Goal: Information Seeking & Learning: Learn about a topic

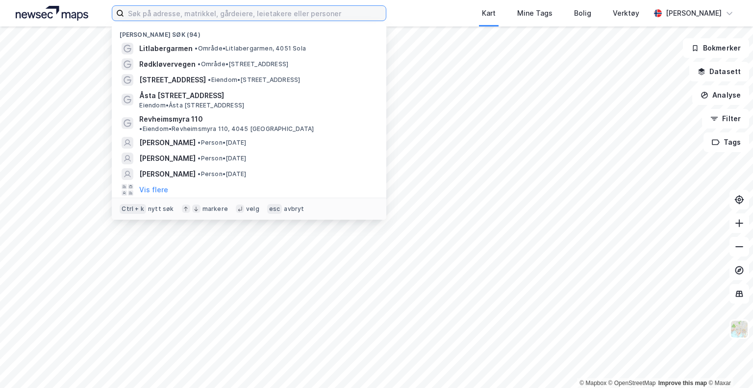
click at [293, 9] on input at bounding box center [255, 13] width 262 height 15
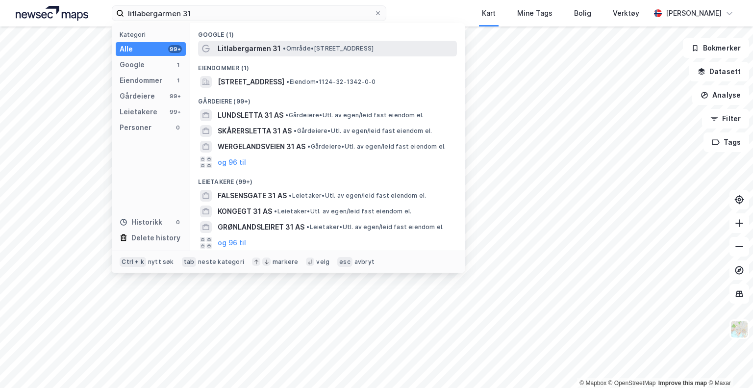
click at [288, 50] on span "• Område • [STREET_ADDRESS]" at bounding box center [328, 49] width 91 height 8
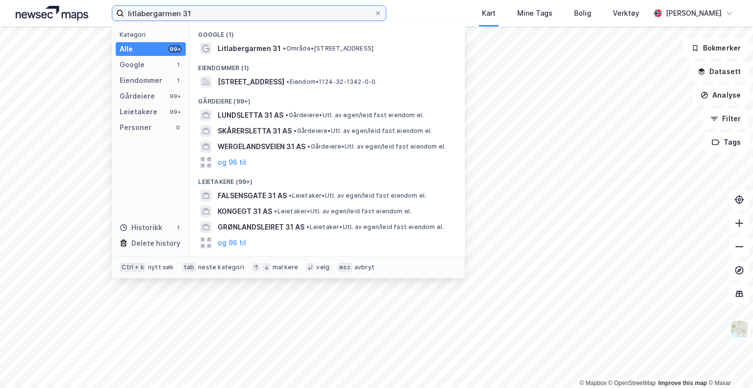
click at [197, 13] on input "litlabergarmen 31" at bounding box center [249, 13] width 250 height 15
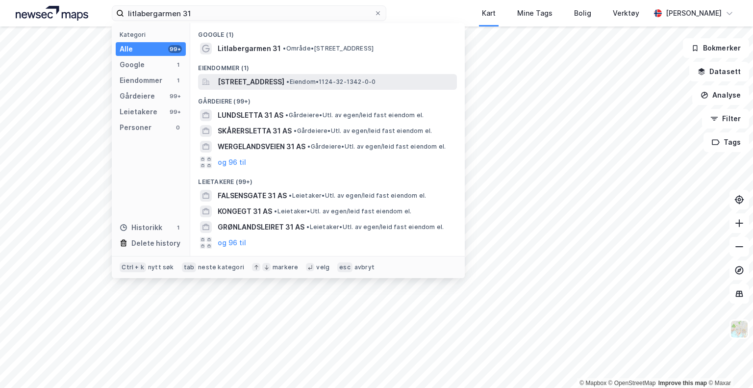
click at [284, 83] on span "[STREET_ADDRESS]" at bounding box center [251, 82] width 67 height 12
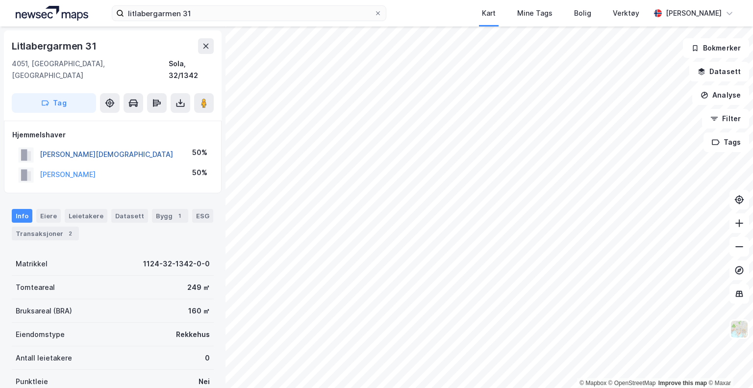
click at [0, 0] on button "[PERSON_NAME][DEMOGRAPHIC_DATA]" at bounding box center [0, 0] width 0 height 0
click at [0, 0] on button "[PERSON_NAME]" at bounding box center [0, 0] width 0 height 0
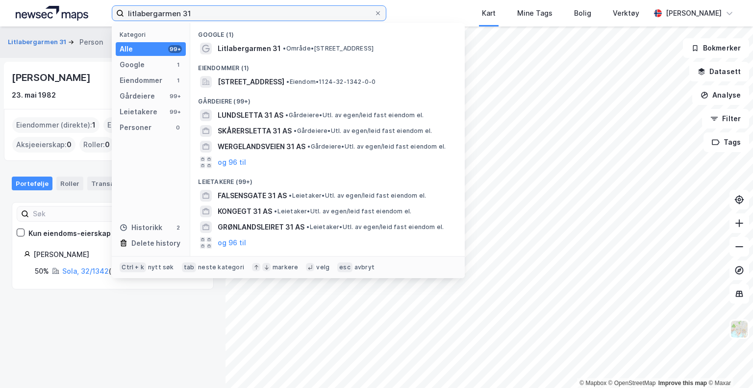
click at [199, 14] on input "litlabergarmen 31" at bounding box center [249, 13] width 250 height 15
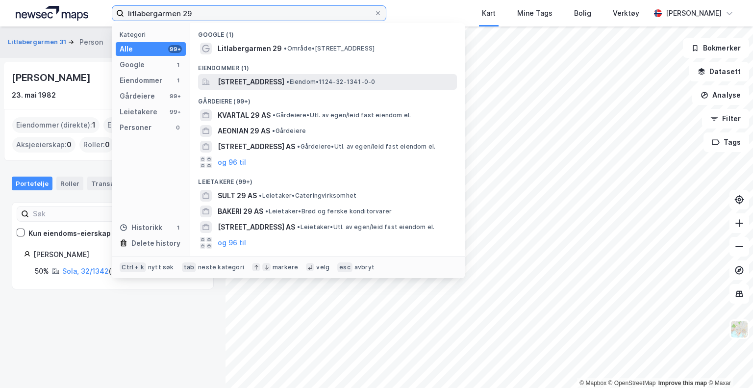
type input "litlabergarmen 29"
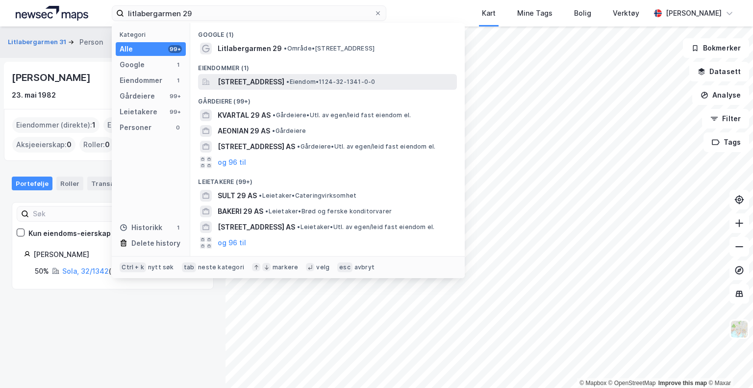
click at [284, 78] on span "[STREET_ADDRESS]" at bounding box center [251, 82] width 67 height 12
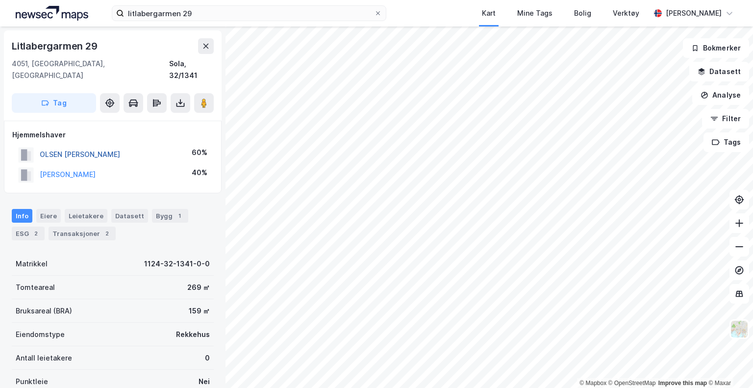
click at [0, 0] on button "OLSEN [PERSON_NAME]" at bounding box center [0, 0] width 0 height 0
click at [0, 0] on button "[PERSON_NAME]" at bounding box center [0, 0] width 0 height 0
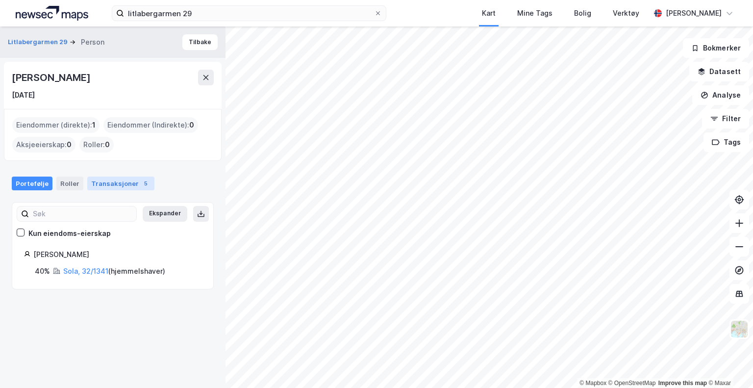
click at [129, 181] on div "Transaksjoner 5" at bounding box center [120, 184] width 67 height 14
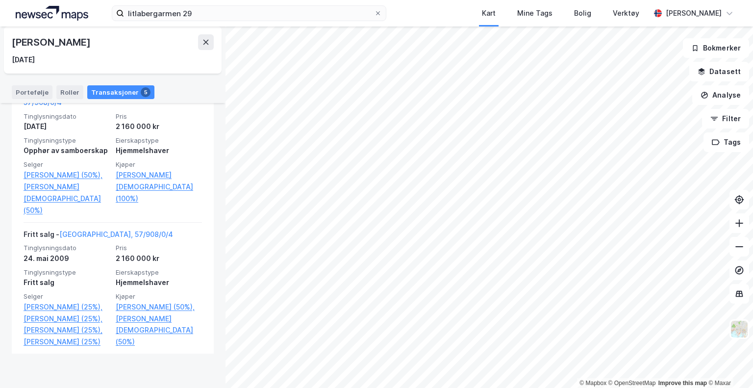
scroll to position [614, 0]
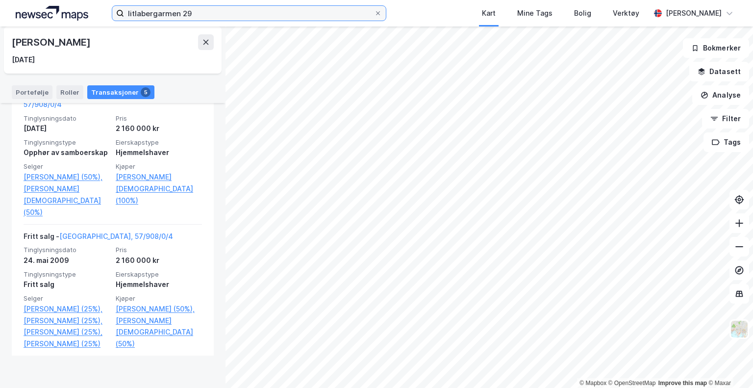
click at [207, 15] on input "litlabergarmen 29" at bounding box center [249, 13] width 250 height 15
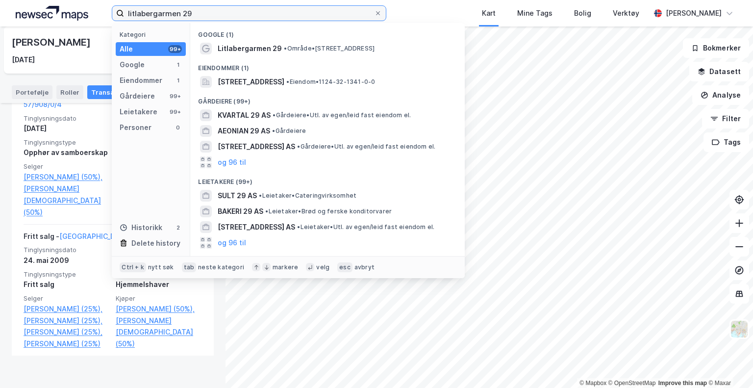
drag, startPoint x: 199, startPoint y: 13, endPoint x: 182, endPoint y: 14, distance: 17.2
click at [182, 14] on input "litlabergarmen 29" at bounding box center [249, 13] width 250 height 15
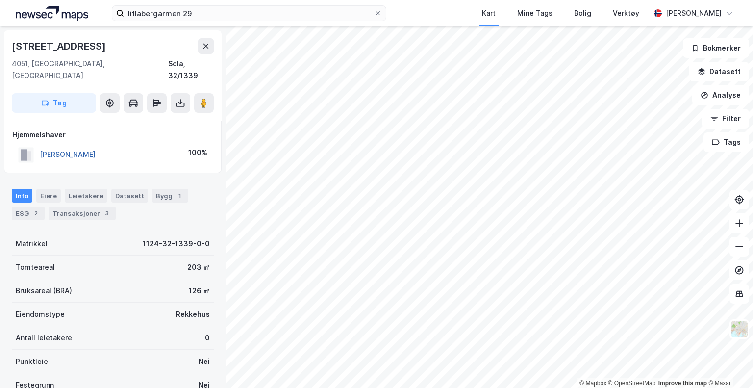
click at [0, 0] on button "[PERSON_NAME]" at bounding box center [0, 0] width 0 height 0
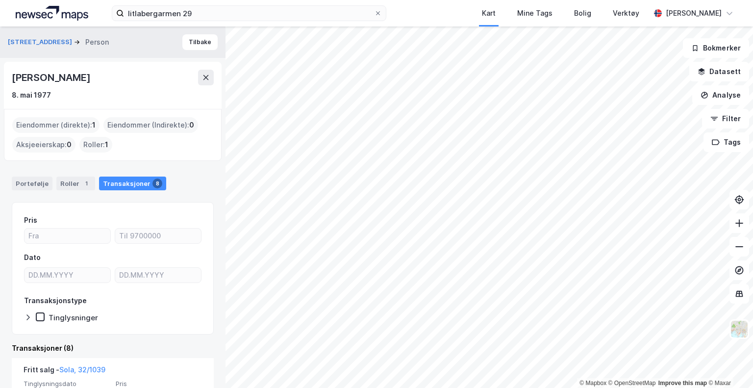
click at [100, 143] on div "Roller : 1" at bounding box center [95, 145] width 33 height 16
click at [70, 186] on div "Roller 1" at bounding box center [75, 184] width 39 height 14
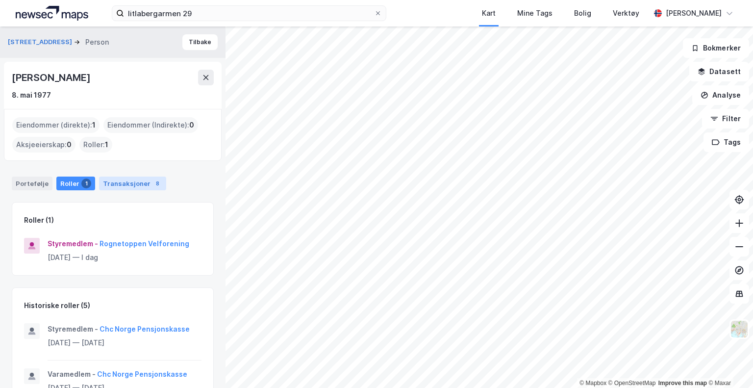
click at [114, 186] on div "Transaksjoner 8" at bounding box center [132, 184] width 67 height 14
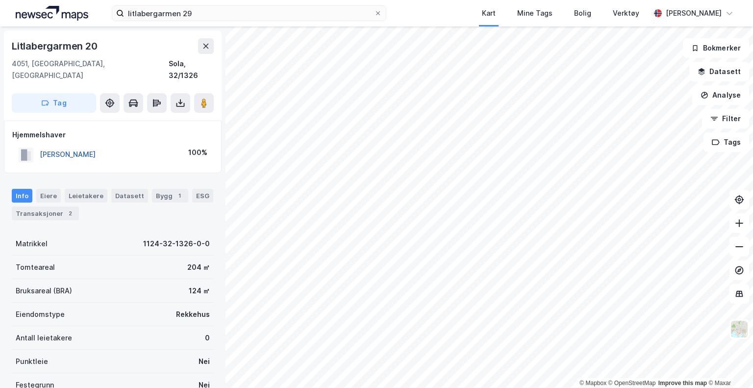
click at [0, 0] on button "[PERSON_NAME]" at bounding box center [0, 0] width 0 height 0
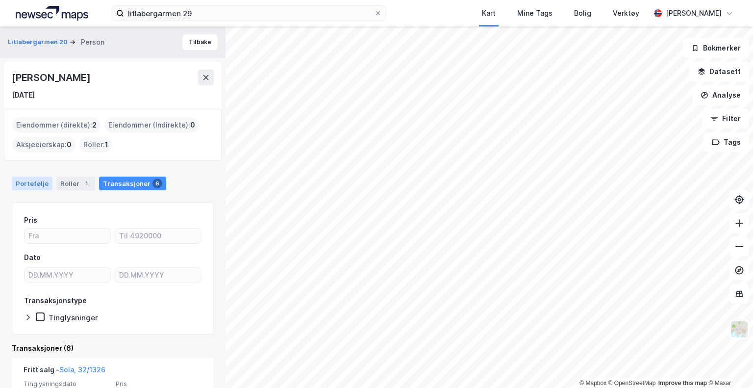
click at [34, 177] on div "Portefølje" at bounding box center [32, 184] width 41 height 14
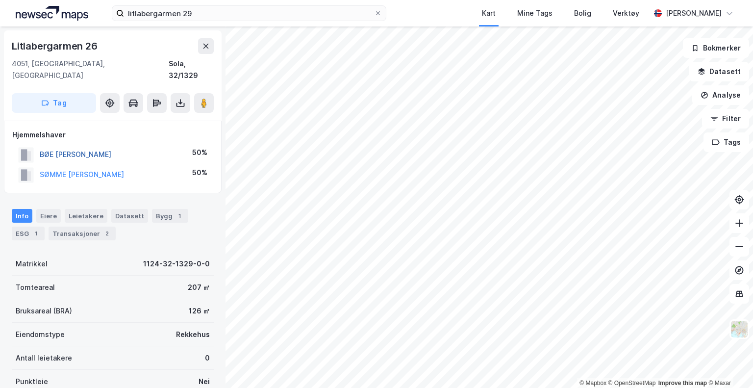
click at [0, 0] on button "BØE [PERSON_NAME]" at bounding box center [0, 0] width 0 height 0
click at [0, 0] on button "HALD [PERSON_NAME]" at bounding box center [0, 0] width 0 height 0
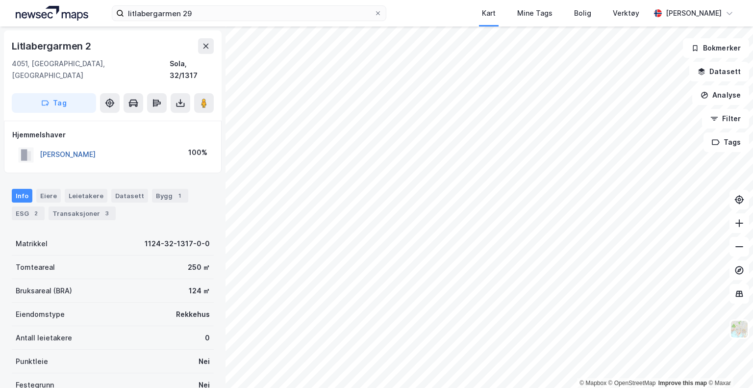
click at [0, 0] on button "[PERSON_NAME]" at bounding box center [0, 0] width 0 height 0
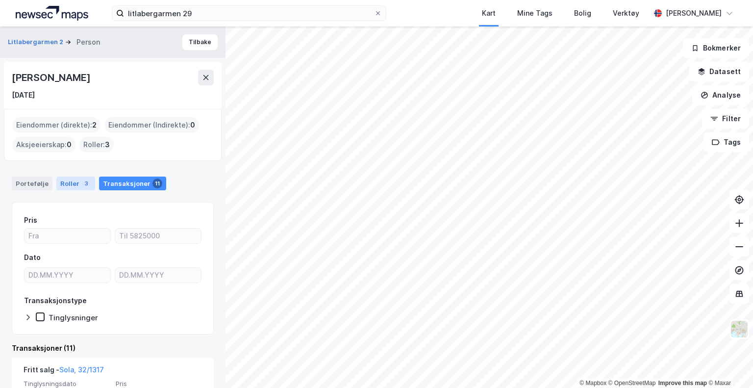
click at [76, 180] on div "Roller 3" at bounding box center [75, 184] width 39 height 14
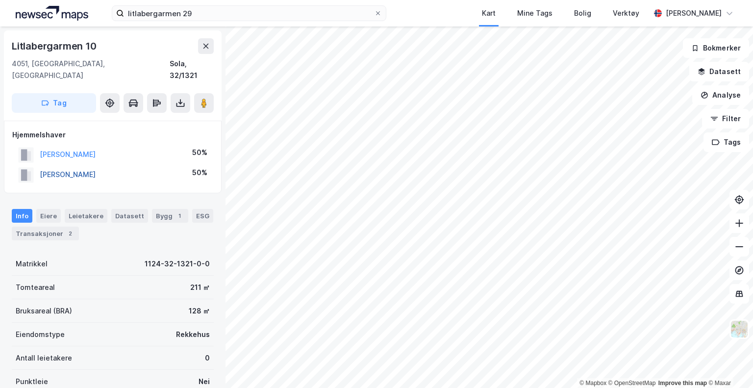
click at [0, 0] on button "[PERSON_NAME]" at bounding box center [0, 0] width 0 height 0
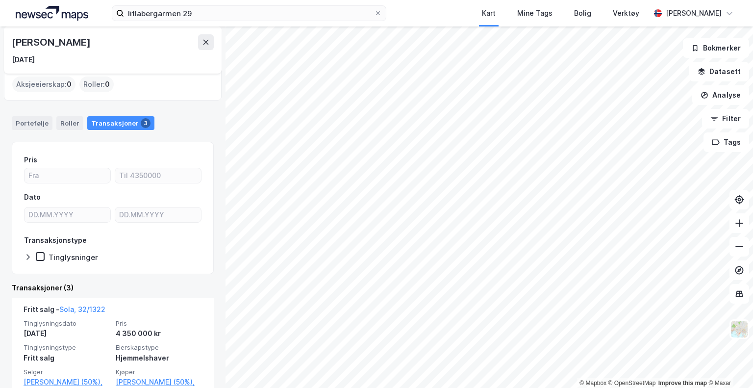
scroll to position [58, 0]
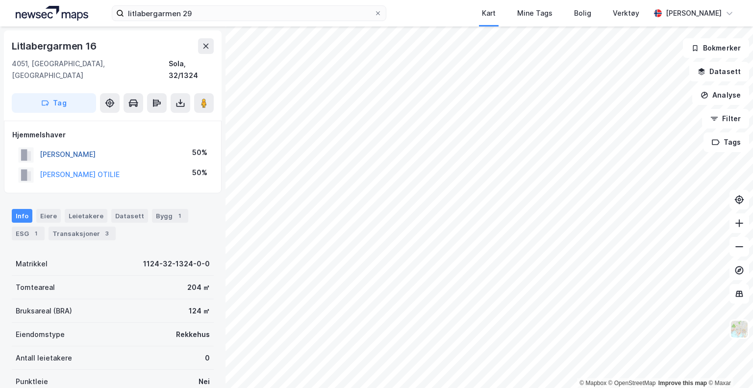
click at [0, 0] on button "[PERSON_NAME]" at bounding box center [0, 0] width 0 height 0
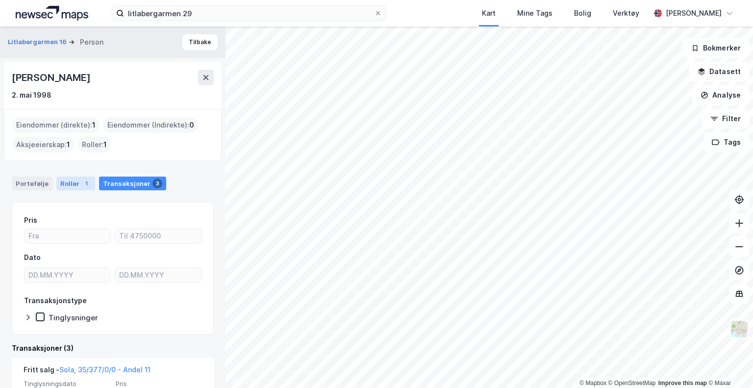
click at [75, 183] on div "Roller 1" at bounding box center [75, 184] width 39 height 14
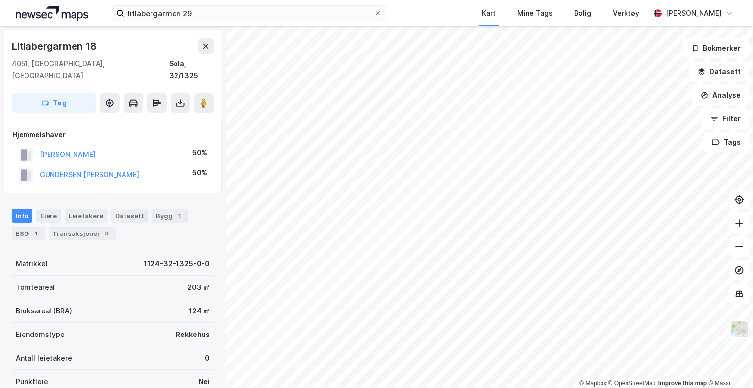
click at [52, 169] on div "GUNDERSEN [PERSON_NAME]" at bounding box center [90, 175] width 100 height 12
click at [0, 0] on button "GUNDERSEN [PERSON_NAME]" at bounding box center [0, 0] width 0 height 0
click at [0, 0] on button "[PERSON_NAME]" at bounding box center [0, 0] width 0 height 0
